Goal: Find specific page/section: Find specific page/section

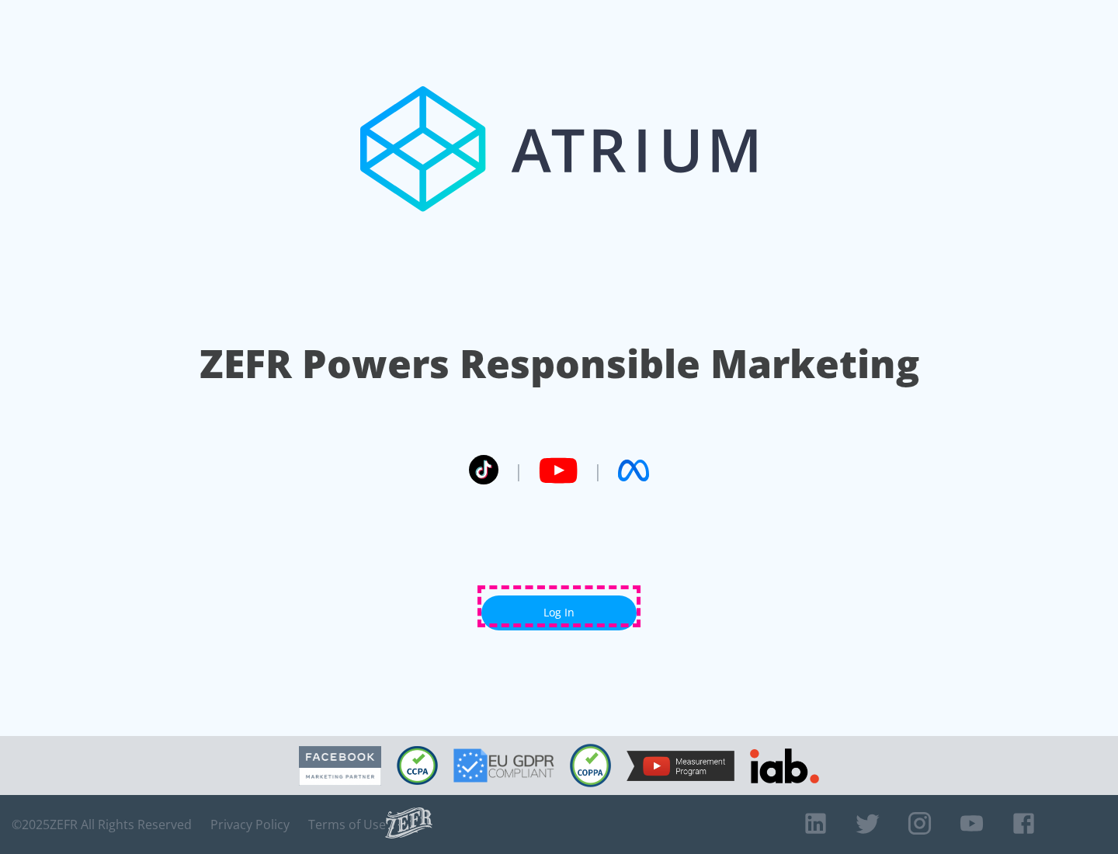
click at [559, 606] on link "Log In" at bounding box center [558, 613] width 155 height 35
